Goal: Transaction & Acquisition: Book appointment/travel/reservation

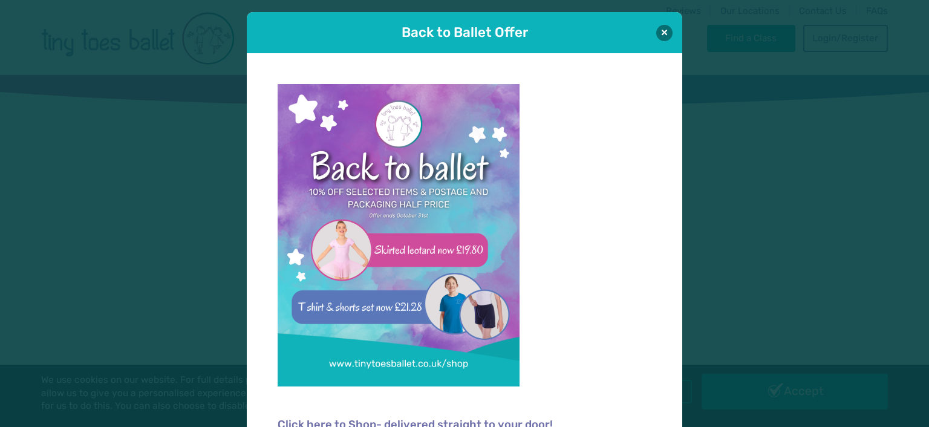
click at [660, 40] on div "Back to Ballet Offer" at bounding box center [464, 32] width 435 height 41
click at [660, 33] on button at bounding box center [664, 32] width 16 height 16
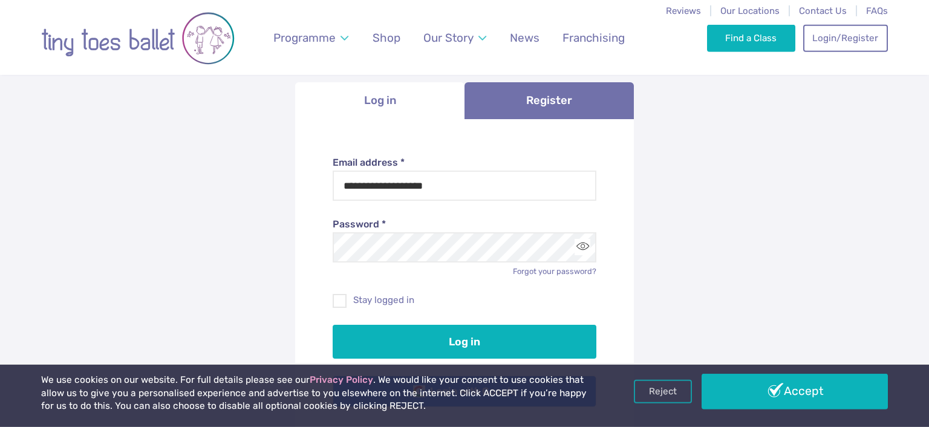
scroll to position [128, 0]
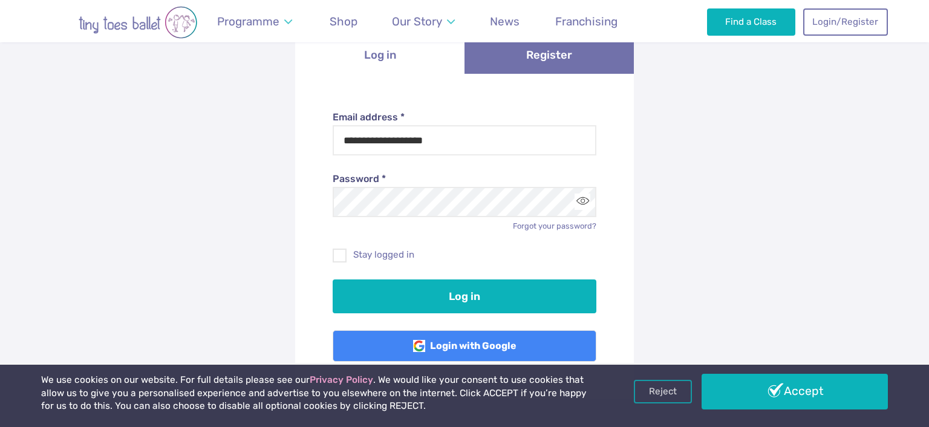
click at [336, 247] on div "Stay logged in" at bounding box center [465, 247] width 264 height 30
drag, startPoint x: 350, startPoint y: 255, endPoint x: 371, endPoint y: 266, distance: 23.8
click at [349, 255] on label "Stay logged in" at bounding box center [465, 255] width 264 height 13
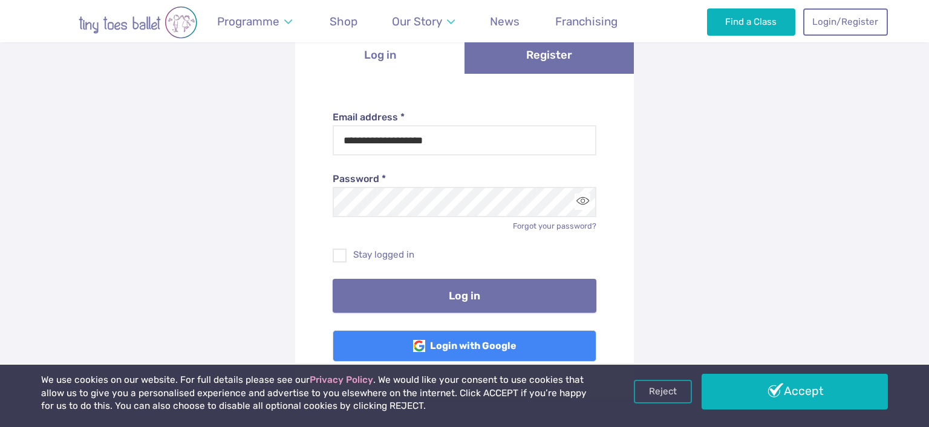
click at [477, 299] on button "Log in" at bounding box center [465, 296] width 264 height 34
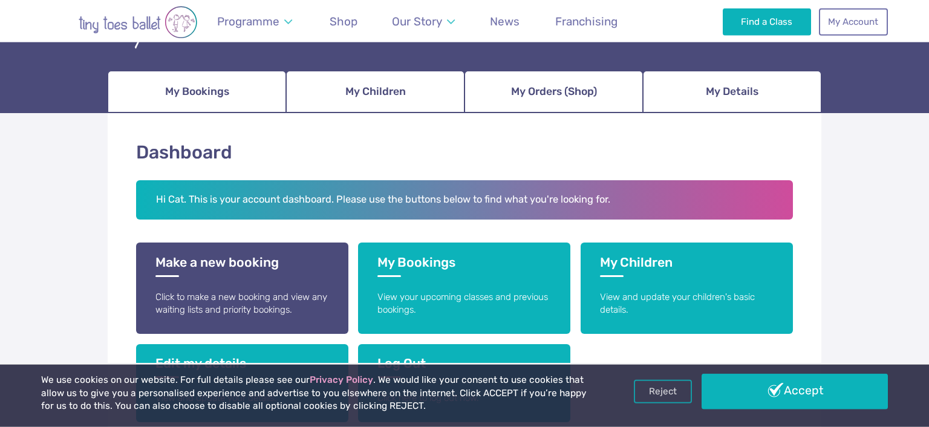
scroll to position [128, 0]
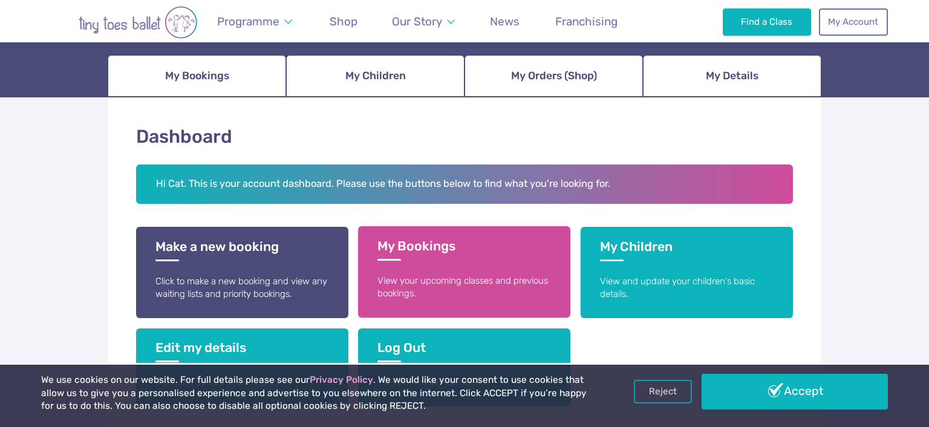
click at [398, 239] on h3 "My Bookings" at bounding box center [464, 249] width 174 height 22
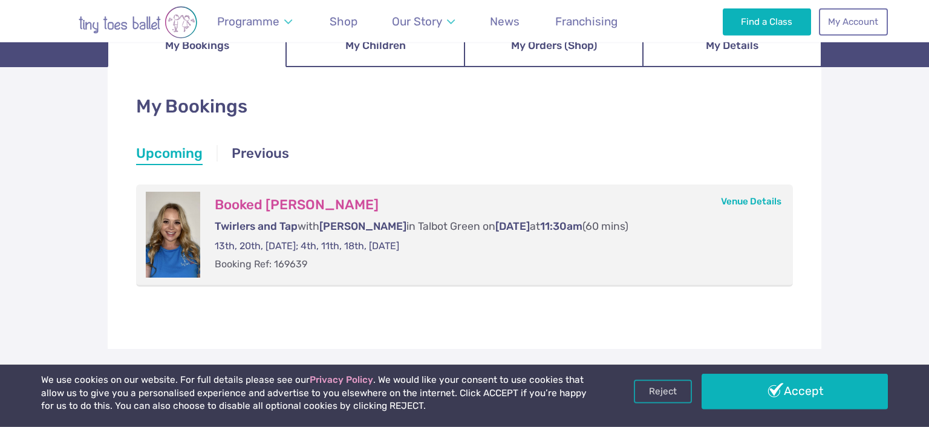
scroll to position [191, 0]
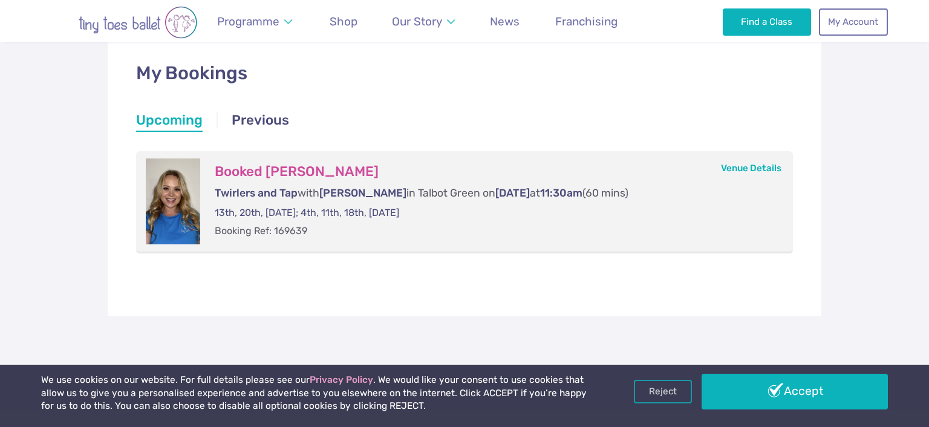
click at [178, 121] on li "Upcoming" at bounding box center [169, 122] width 67 height 22
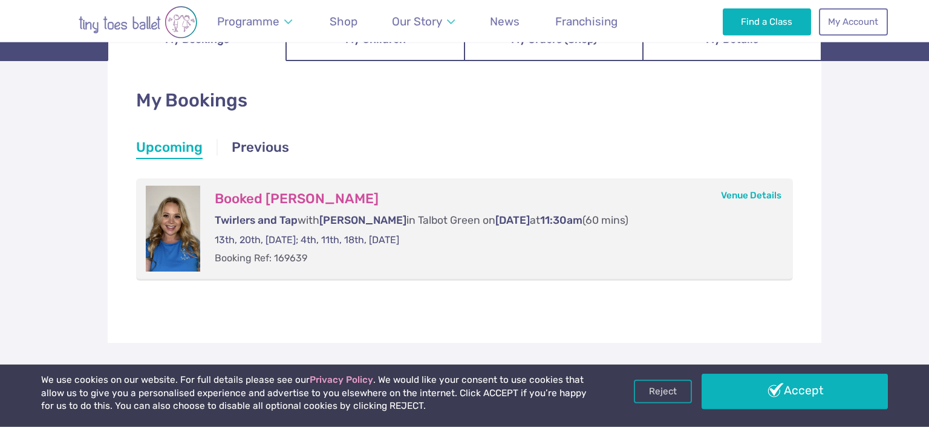
scroll to position [128, 0]
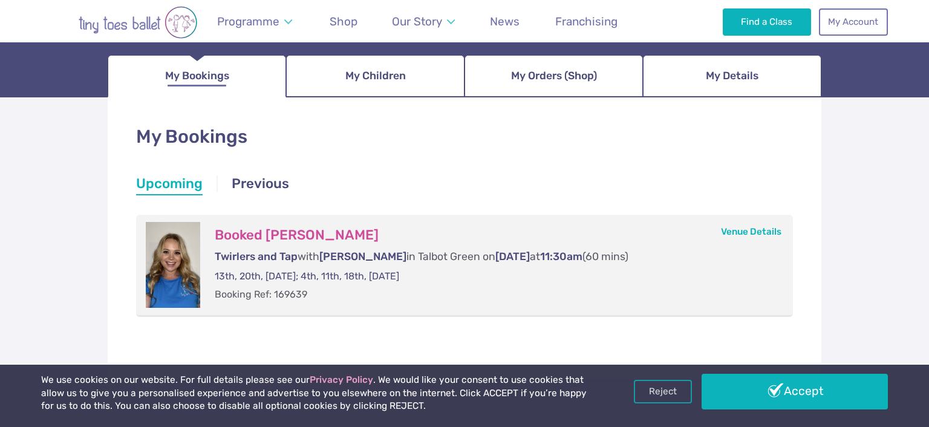
click at [192, 85] on span "My Bookings" at bounding box center [197, 75] width 64 height 21
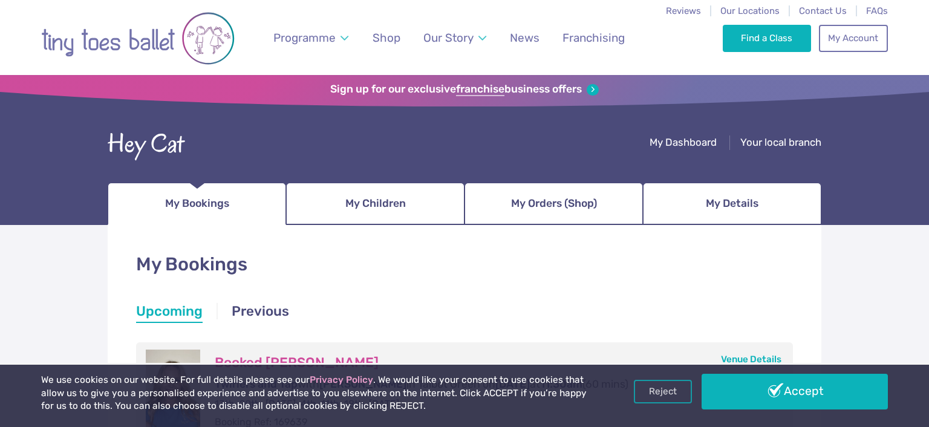
click at [89, 45] on img "Go to home page" at bounding box center [138, 38] width 194 height 61
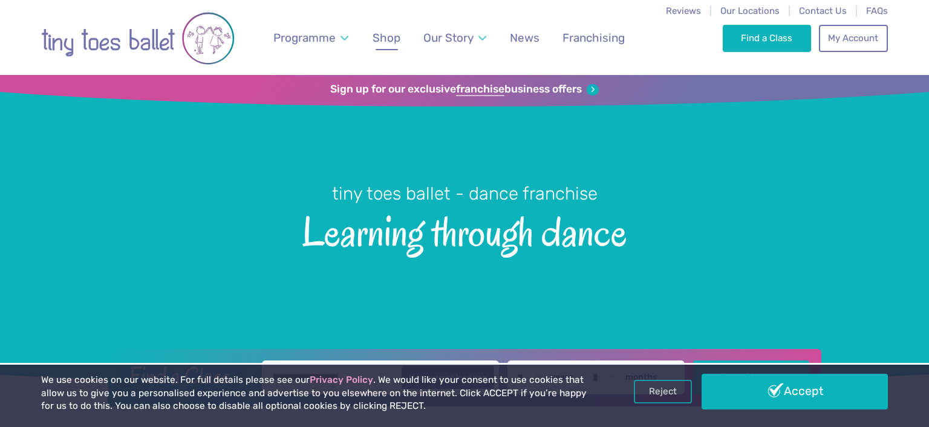
click at [395, 43] on span "Shop" at bounding box center [387, 38] width 28 height 14
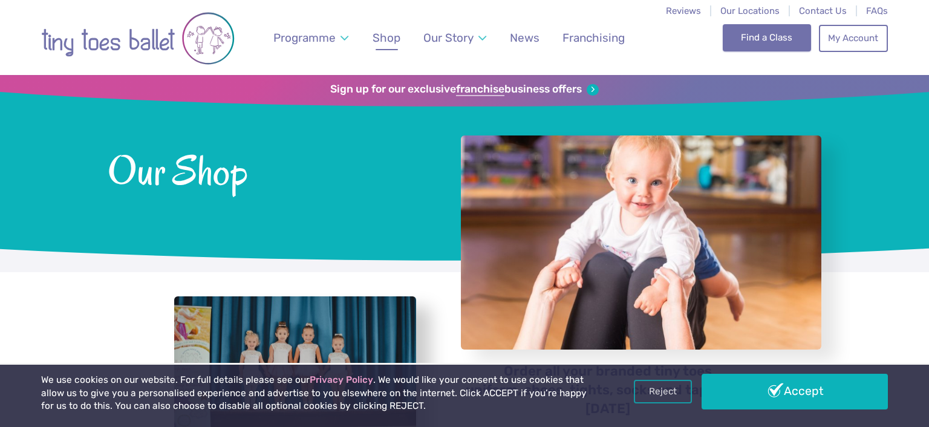
click at [758, 45] on link "Find a Class" at bounding box center [767, 37] width 89 height 27
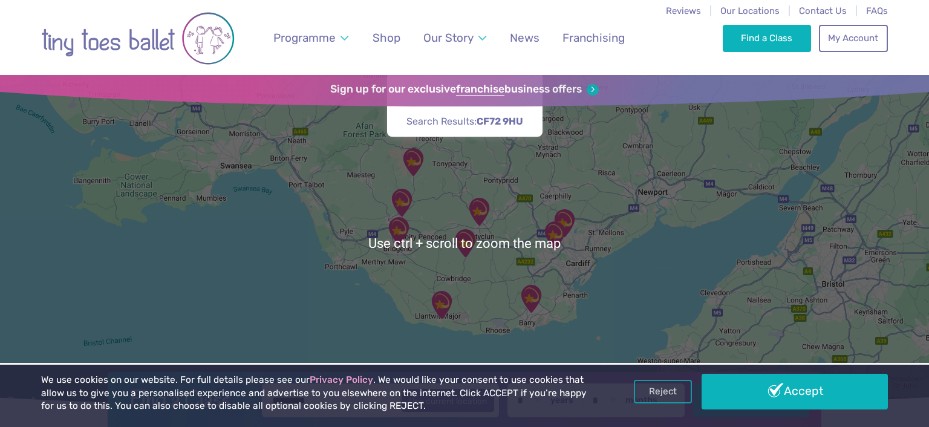
click at [465, 270] on div at bounding box center [464, 243] width 929 height 336
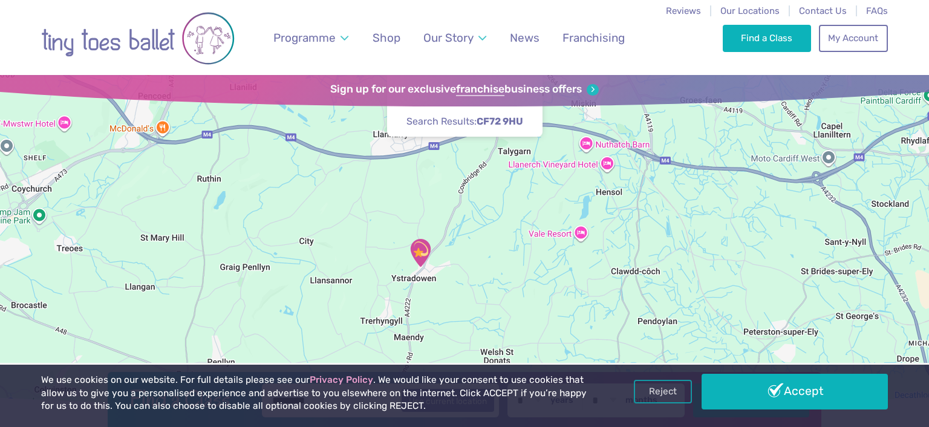
drag, startPoint x: 539, startPoint y: 207, endPoint x: 512, endPoint y: 318, distance: 113.4
click at [510, 333] on div at bounding box center [464, 243] width 929 height 336
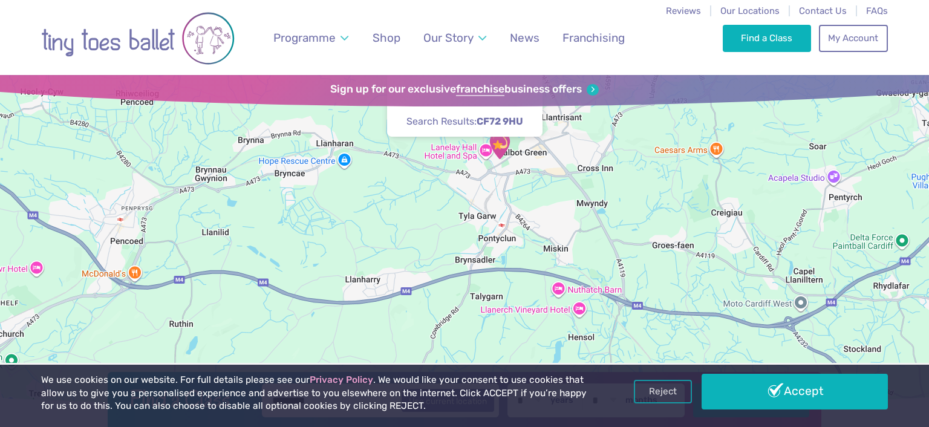
drag, startPoint x: 539, startPoint y: 194, endPoint x: 524, endPoint y: 304, distance: 110.5
click at [524, 304] on div at bounding box center [464, 243] width 929 height 336
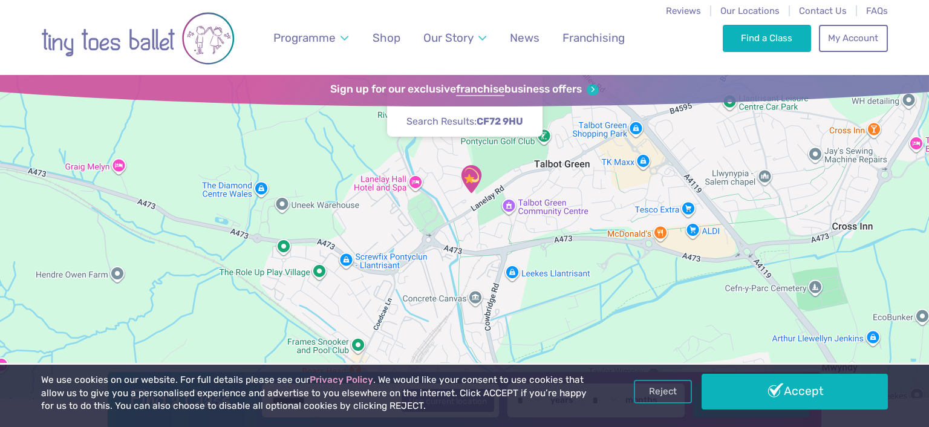
click at [469, 173] on img "Talbot Green Community Centre" at bounding box center [471, 179] width 30 height 30
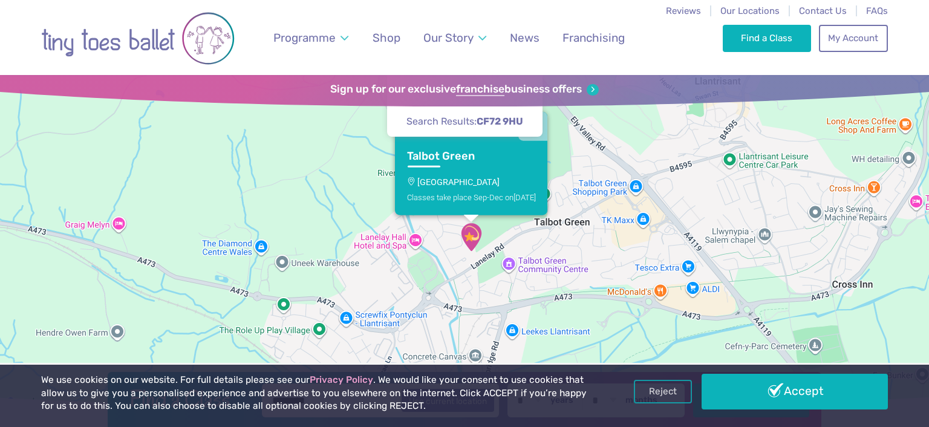
click at [434, 155] on h3 "Talbot Green" at bounding box center [460, 156] width 107 height 14
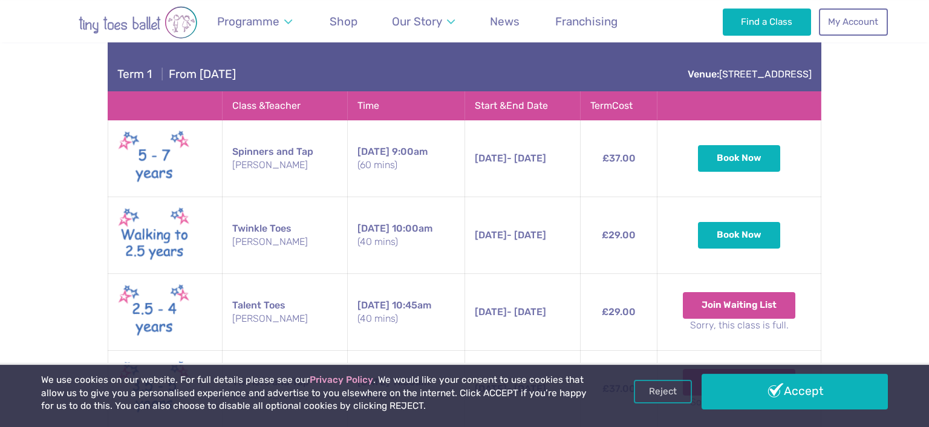
scroll to position [758, 0]
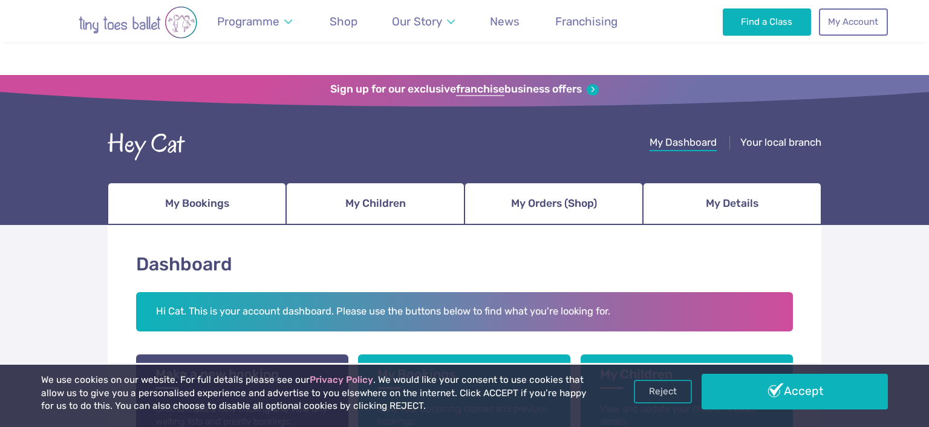
scroll to position [128, 0]
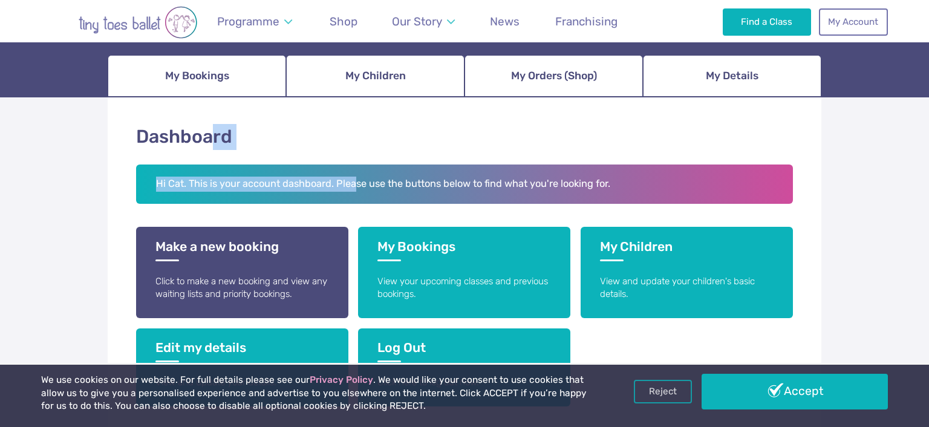
click at [376, 221] on div "Dashboard Hi Cat. This is your account dashboard. Please use the buttons below …" at bounding box center [465, 327] width 714 height 461
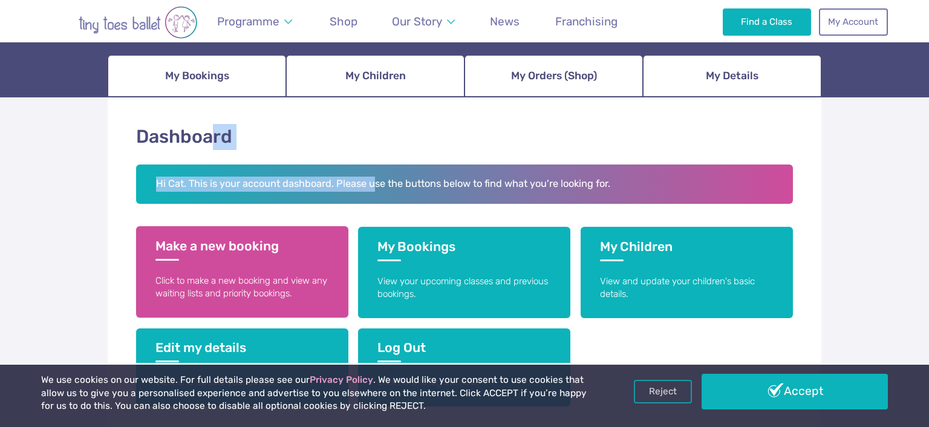
click at [229, 243] on h3 "Make a new booking" at bounding box center [242, 249] width 174 height 22
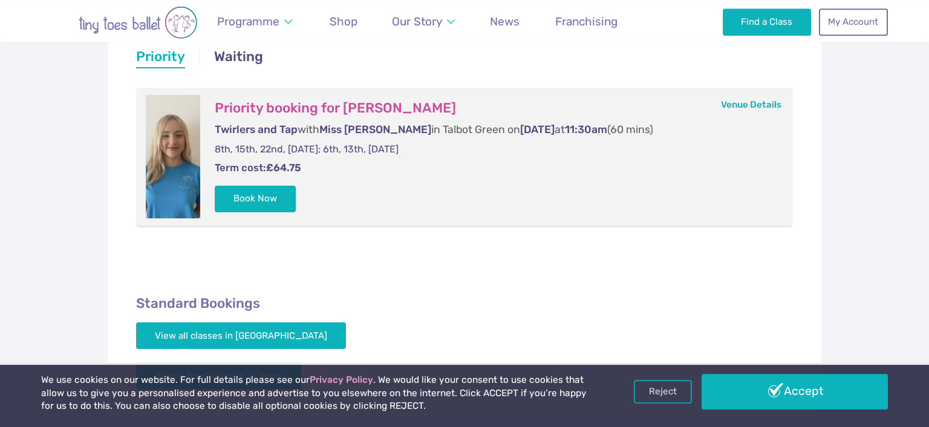
scroll to position [255, 0]
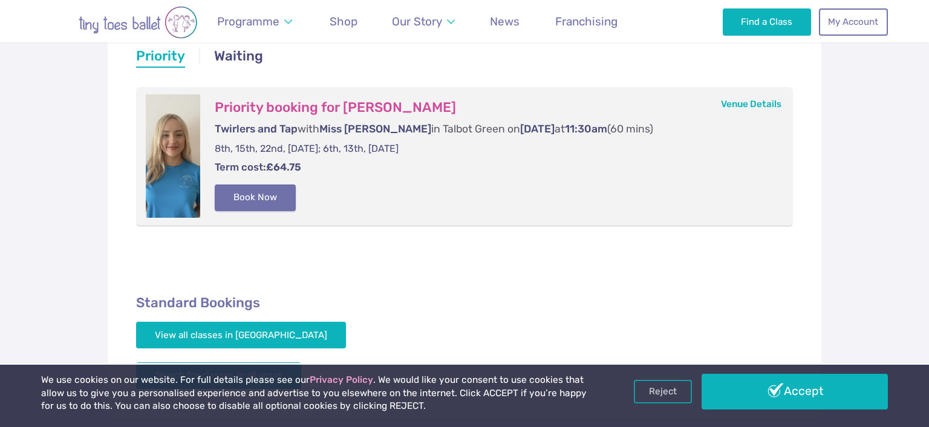
click at [250, 200] on button "Book Now" at bounding box center [255, 197] width 81 height 27
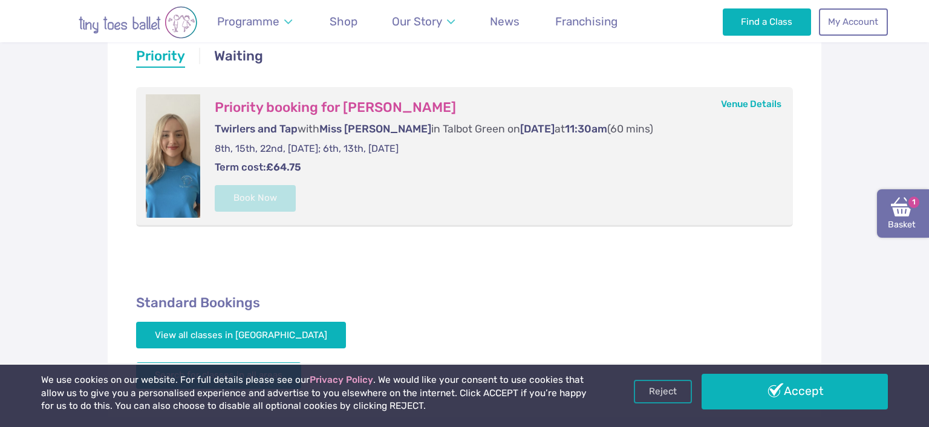
click at [910, 221] on link "Basket 1" at bounding box center [903, 213] width 52 height 48
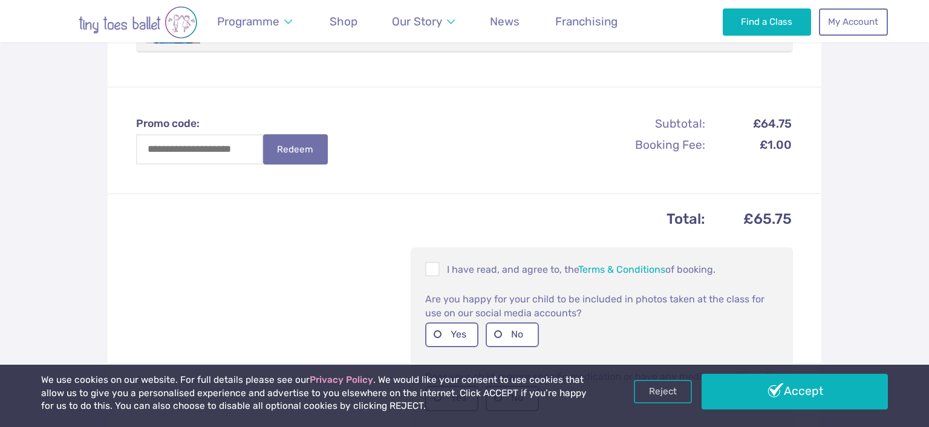
scroll to position [447, 0]
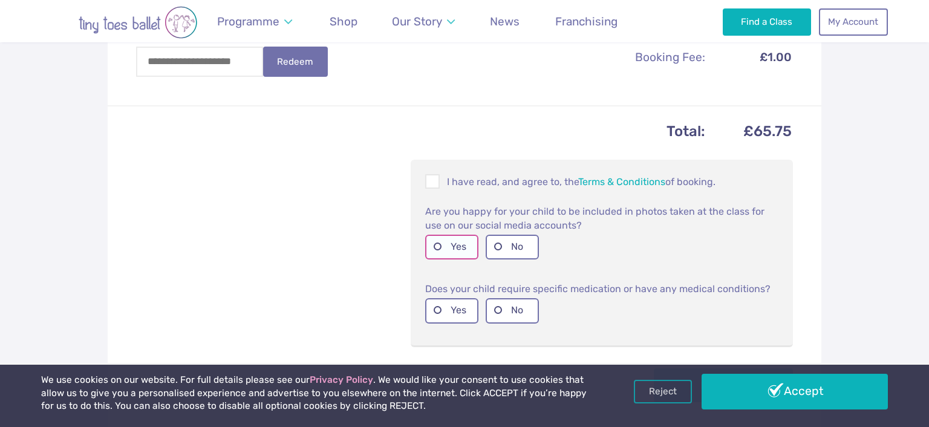
click at [446, 244] on label "Yes" at bounding box center [451, 247] width 53 height 25
click at [438, 181] on span at bounding box center [432, 183] width 13 height 11
click at [502, 295] on p "Does your child require specific medication or have any medical conditions?" at bounding box center [601, 288] width 353 height 15
click at [518, 318] on label "No" at bounding box center [512, 310] width 53 height 25
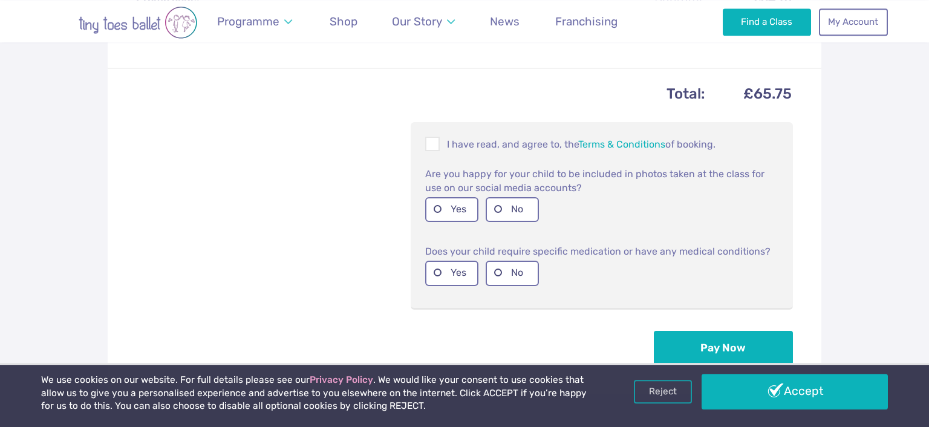
scroll to position [639, 0]
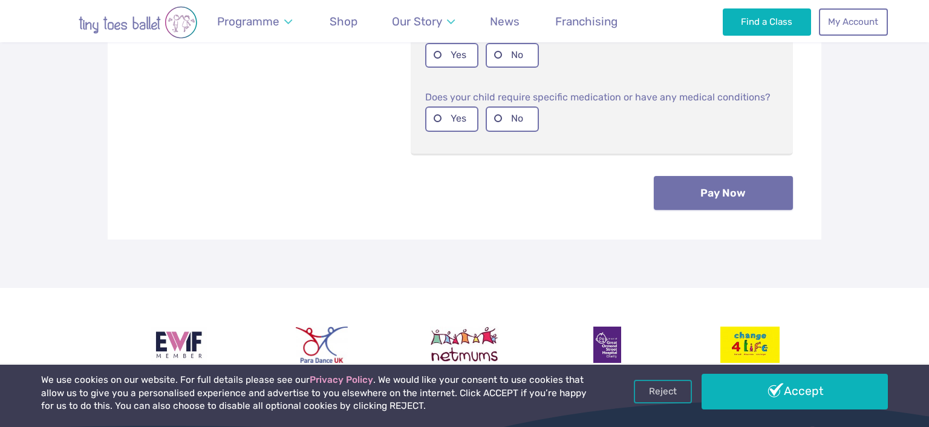
click at [718, 195] on button "Pay Now" at bounding box center [723, 193] width 139 height 34
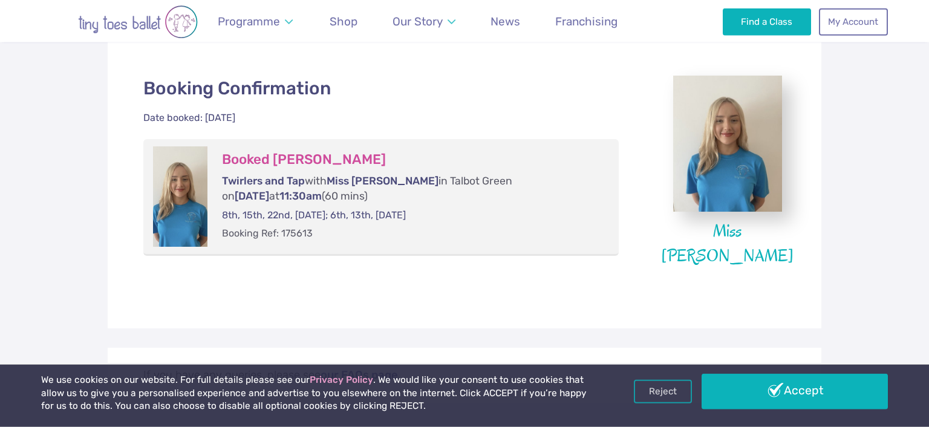
scroll to position [255, 0]
click at [353, 28] on span "Shop" at bounding box center [344, 22] width 28 height 14
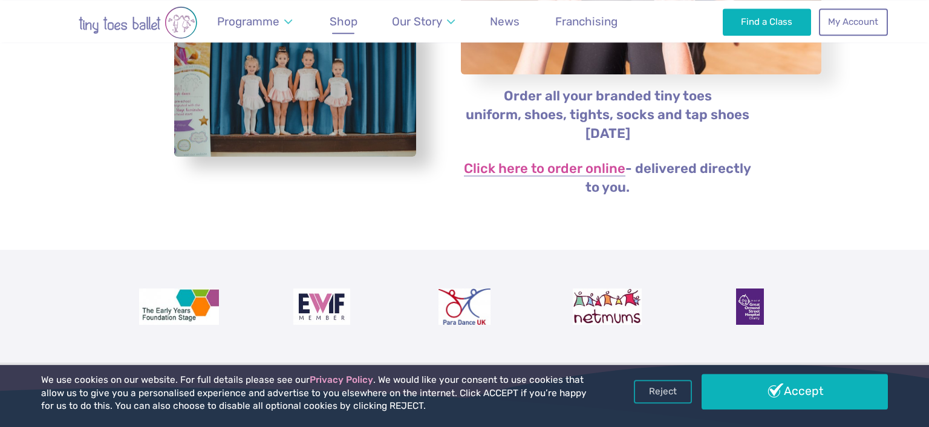
scroll to position [319, 0]
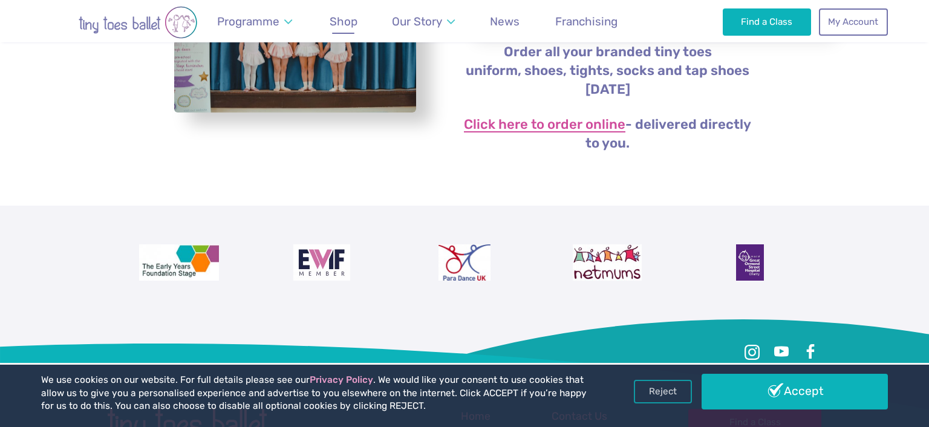
click at [582, 128] on link "Click here to order online" at bounding box center [544, 125] width 161 height 15
